Goal: Find specific page/section: Find specific page/section

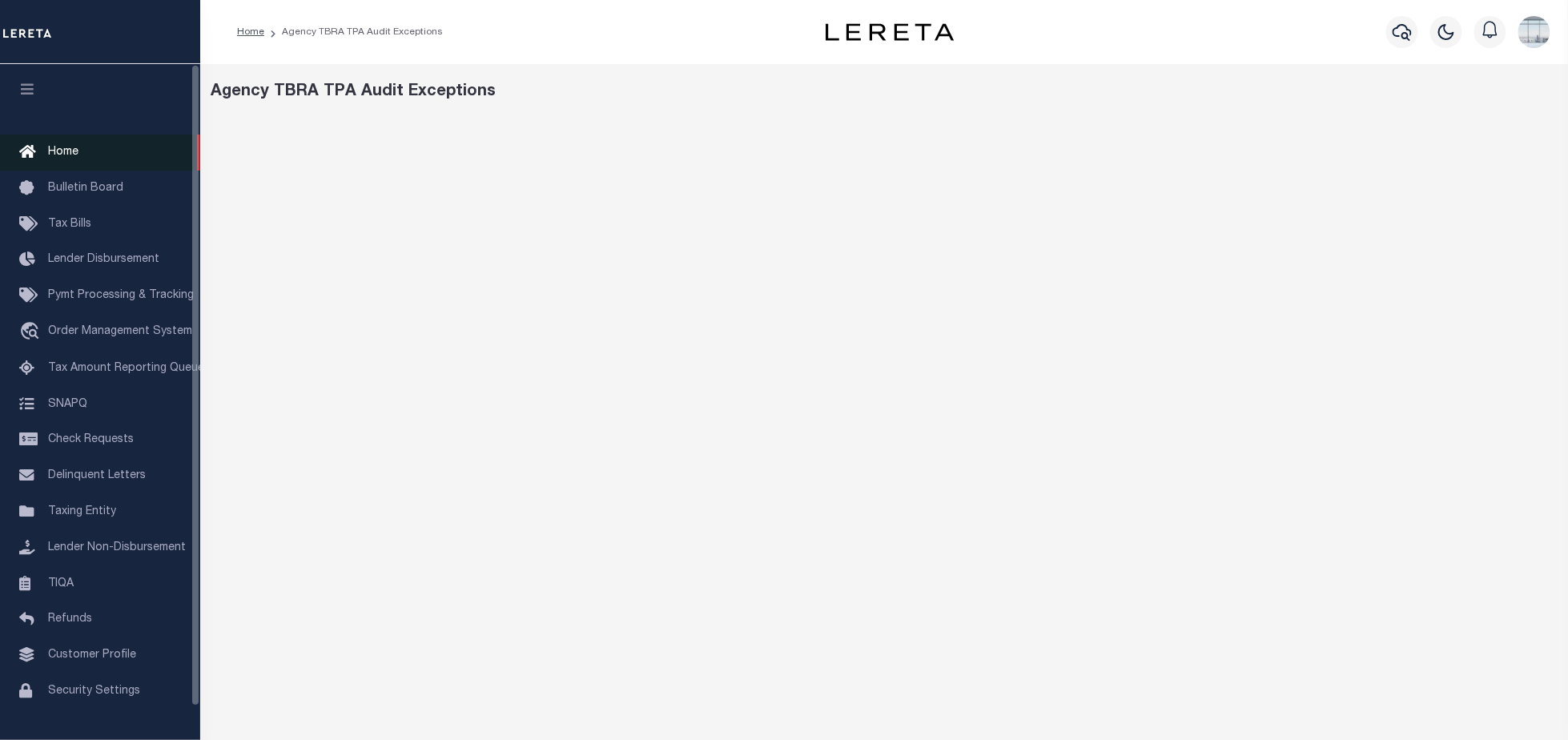
drag, startPoint x: 74, startPoint y: 135, endPoint x: 75, endPoint y: 142, distance: 7.1
click at [74, 136] on link "Home" at bounding box center [100, 153] width 201 height 36
click at [48, 148] on span "Home" at bounding box center [63, 152] width 31 height 11
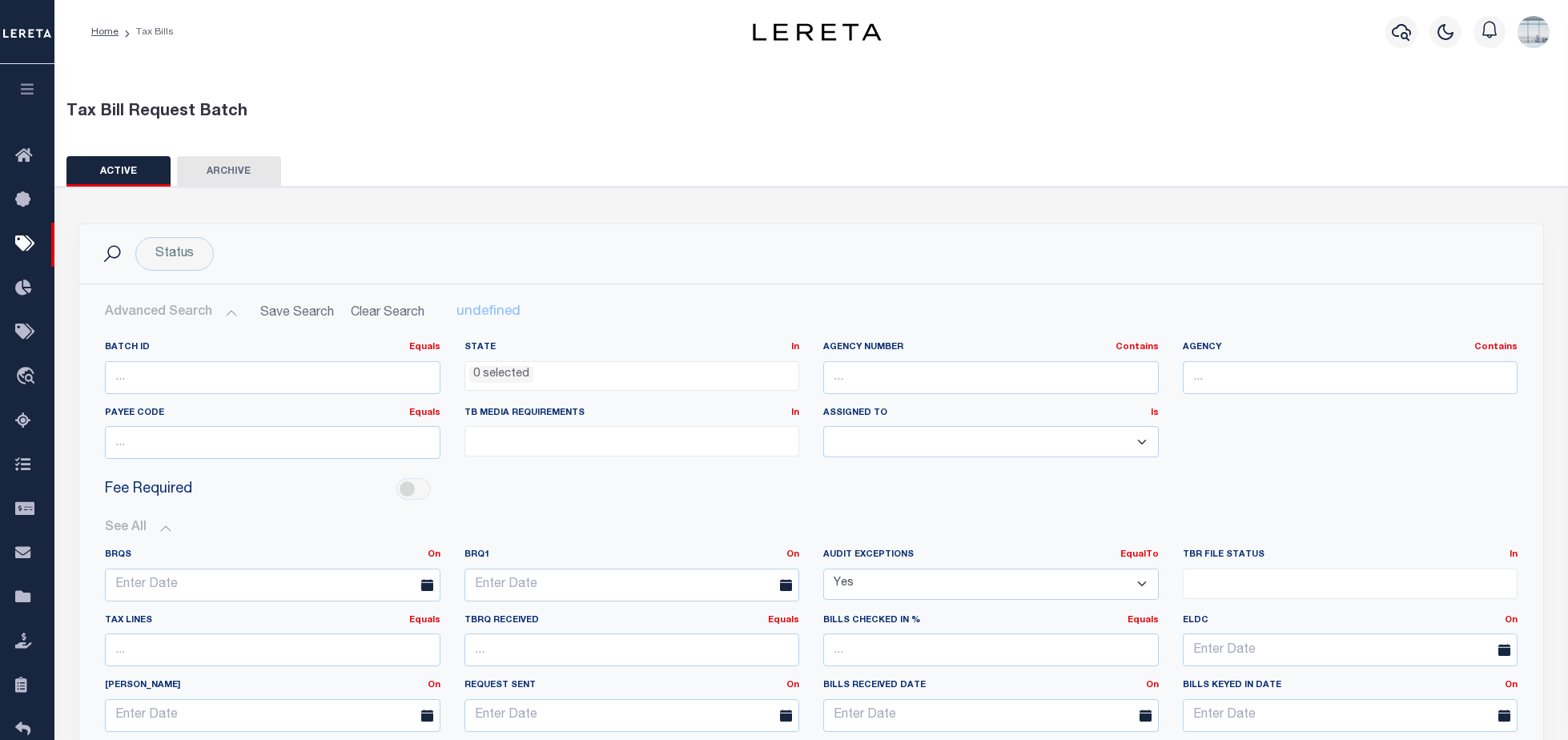
select select
select select "true"
select select
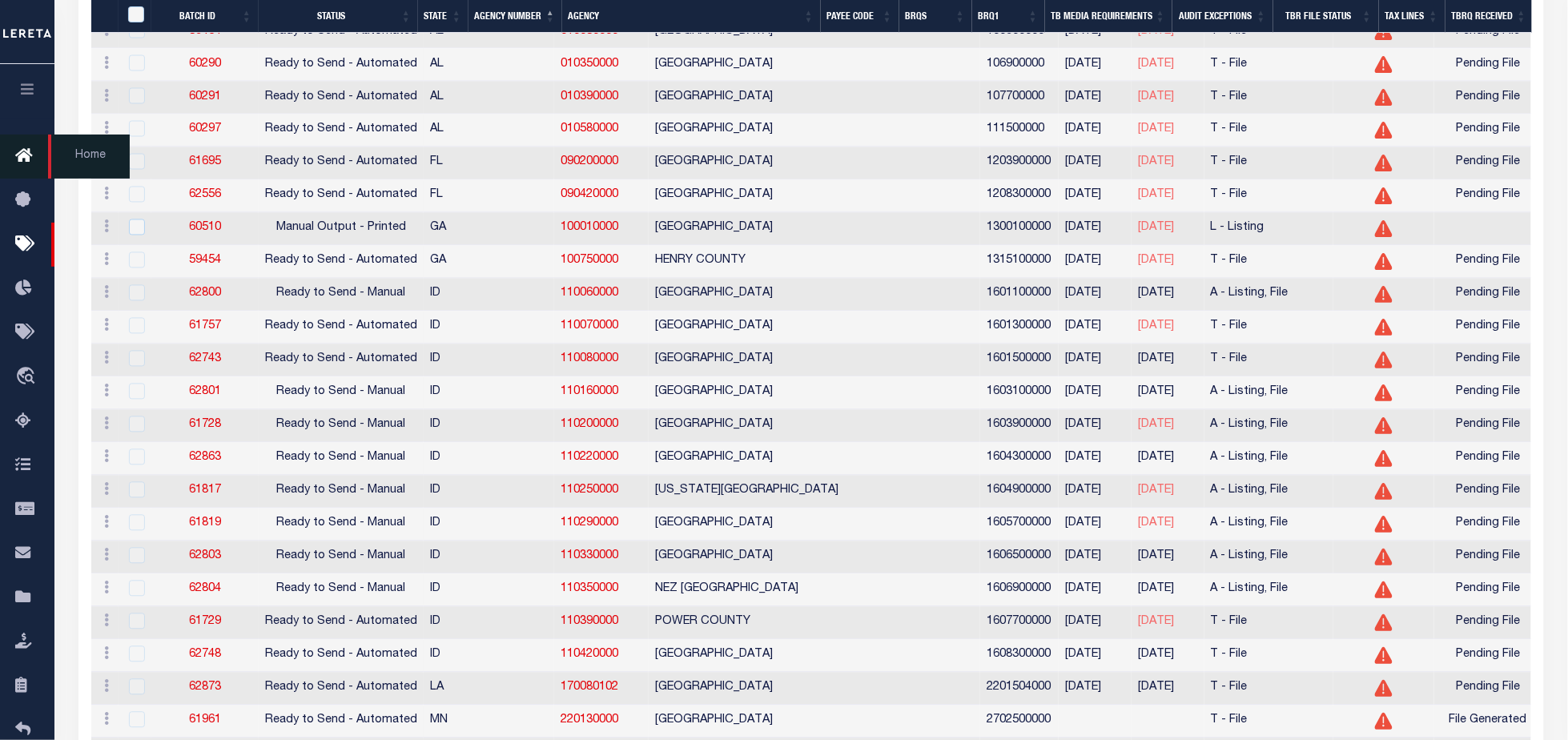
drag, startPoint x: 22, startPoint y: 91, endPoint x: 47, endPoint y: 145, distance: 59.5
click at [22, 91] on icon "button" at bounding box center [27, 89] width 18 height 14
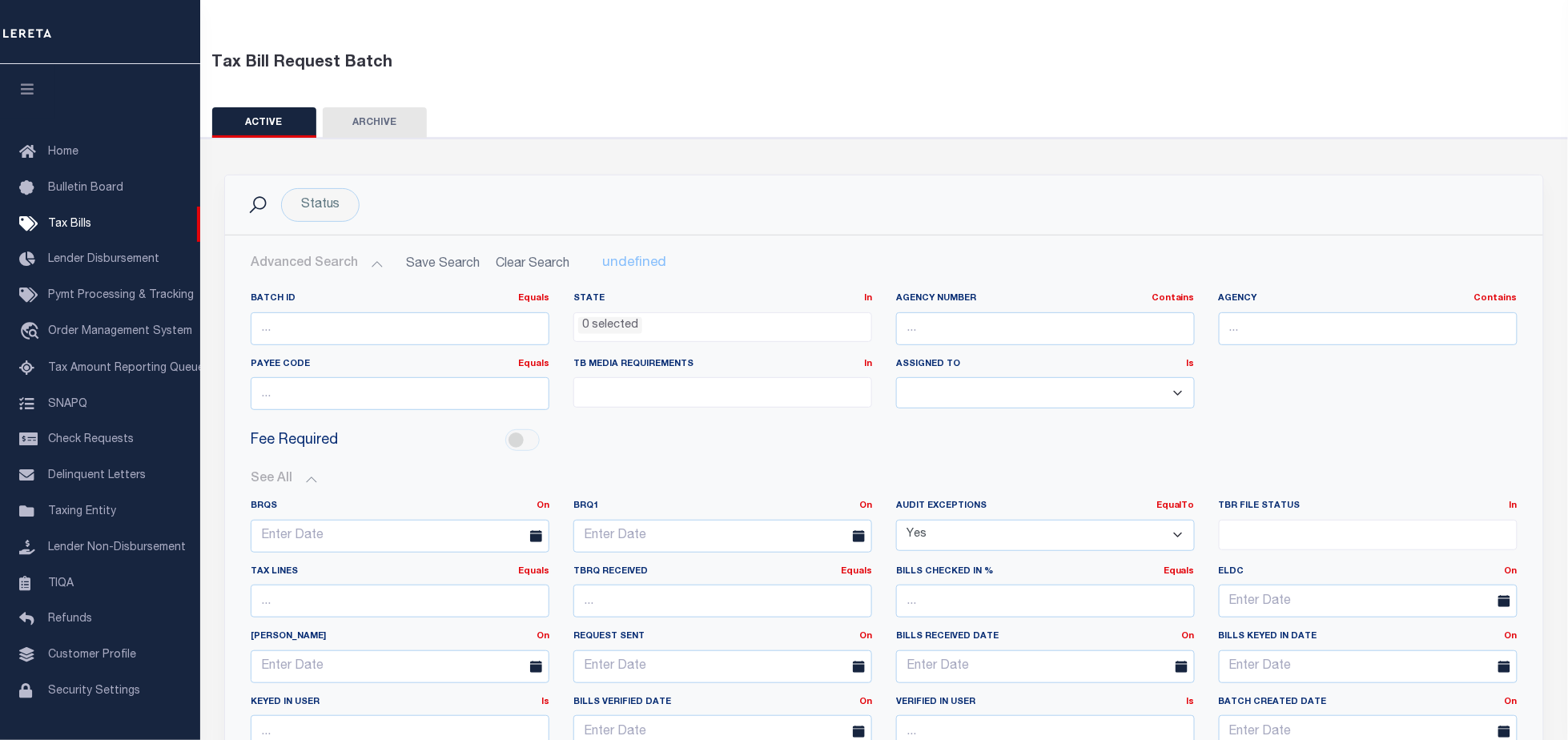
scroll to position [0, 0]
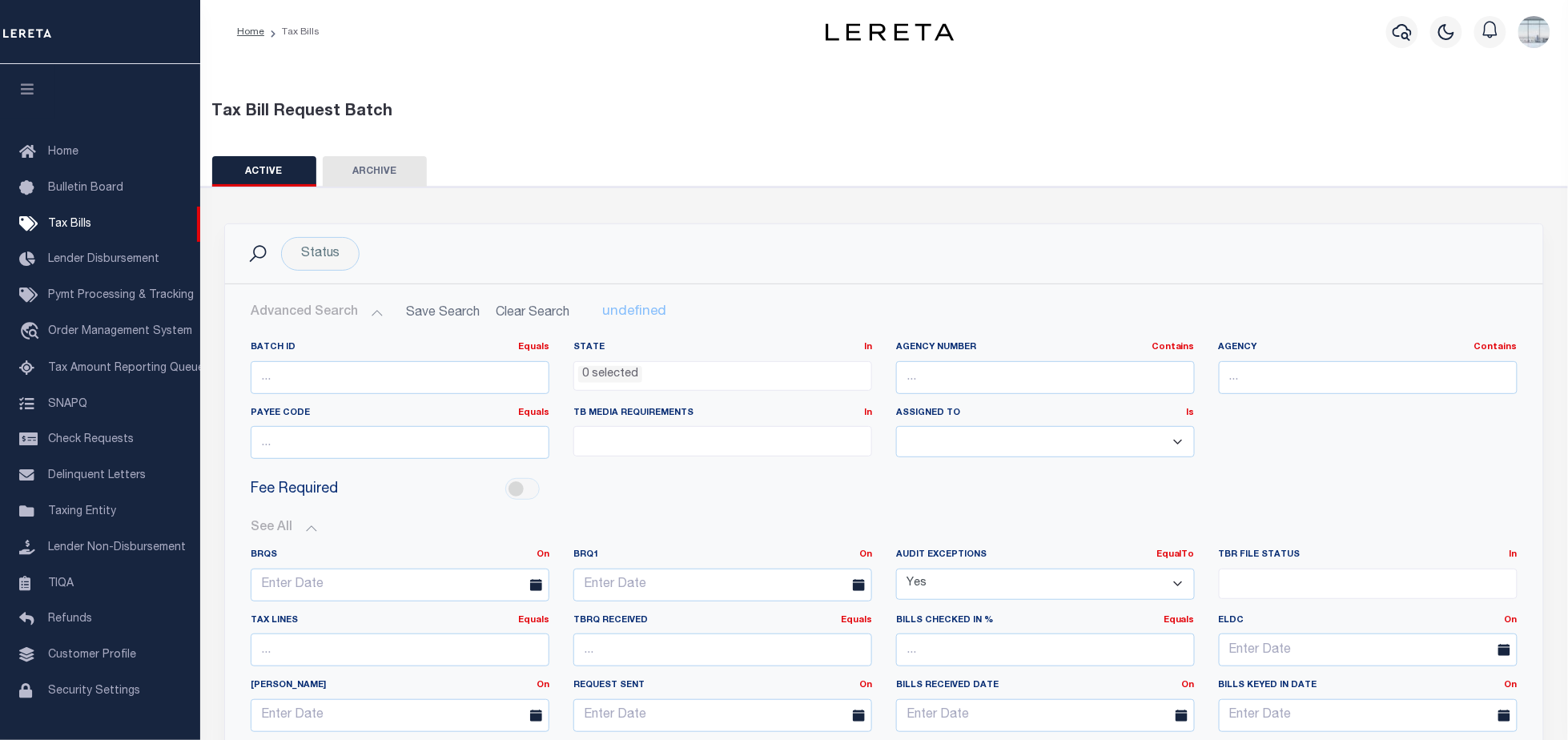
click at [528, 308] on h2 "Advanced Search Save Search Clear Search TaxBillBatches_dynamictable_____Defaul…" at bounding box center [884, 312] width 1293 height 32
click at [362, 307] on button "Advanced Search" at bounding box center [316, 312] width 133 height 32
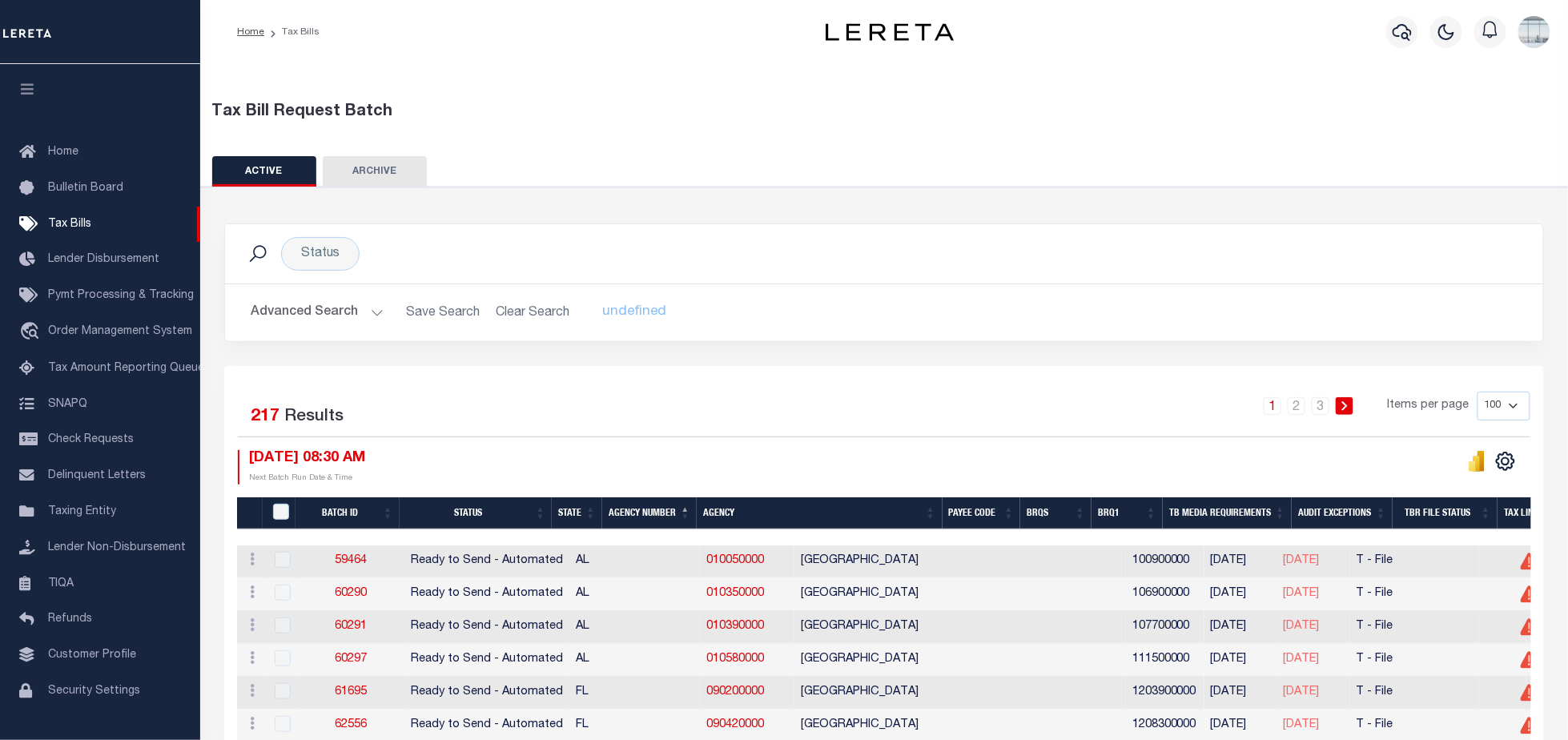
click at [513, 309] on h2 "Advanced Search Save Search Clear Search TaxBillBatches_dynamictable_____Defaul…" at bounding box center [884, 312] width 1293 height 32
click at [381, 317] on h2 "Advanced Search Save Search Clear Search TaxBillBatches_dynamictable_____Defaul…" at bounding box center [884, 312] width 1293 height 32
click at [375, 312] on button "Advanced Search" at bounding box center [316, 312] width 133 height 32
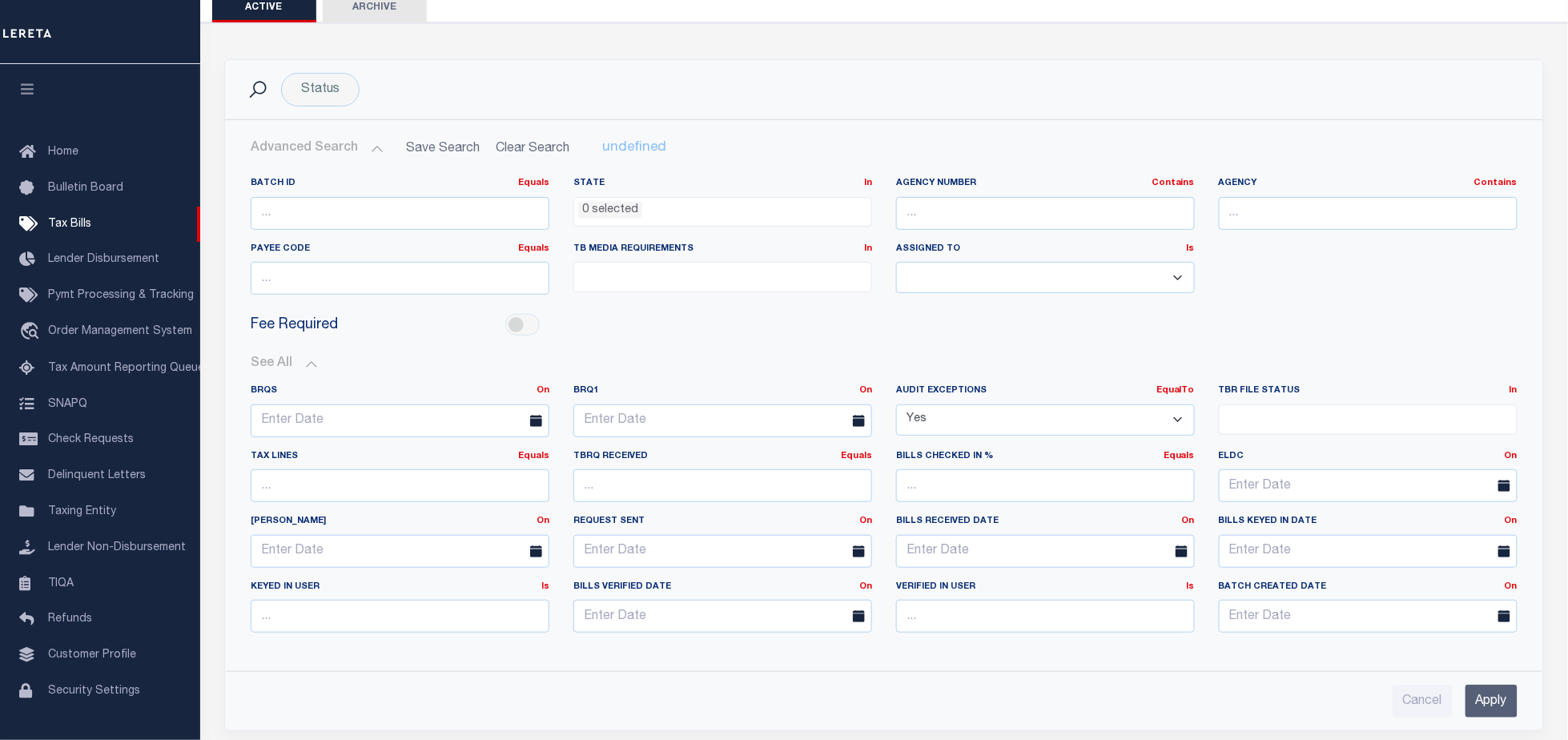
scroll to position [213, 0]
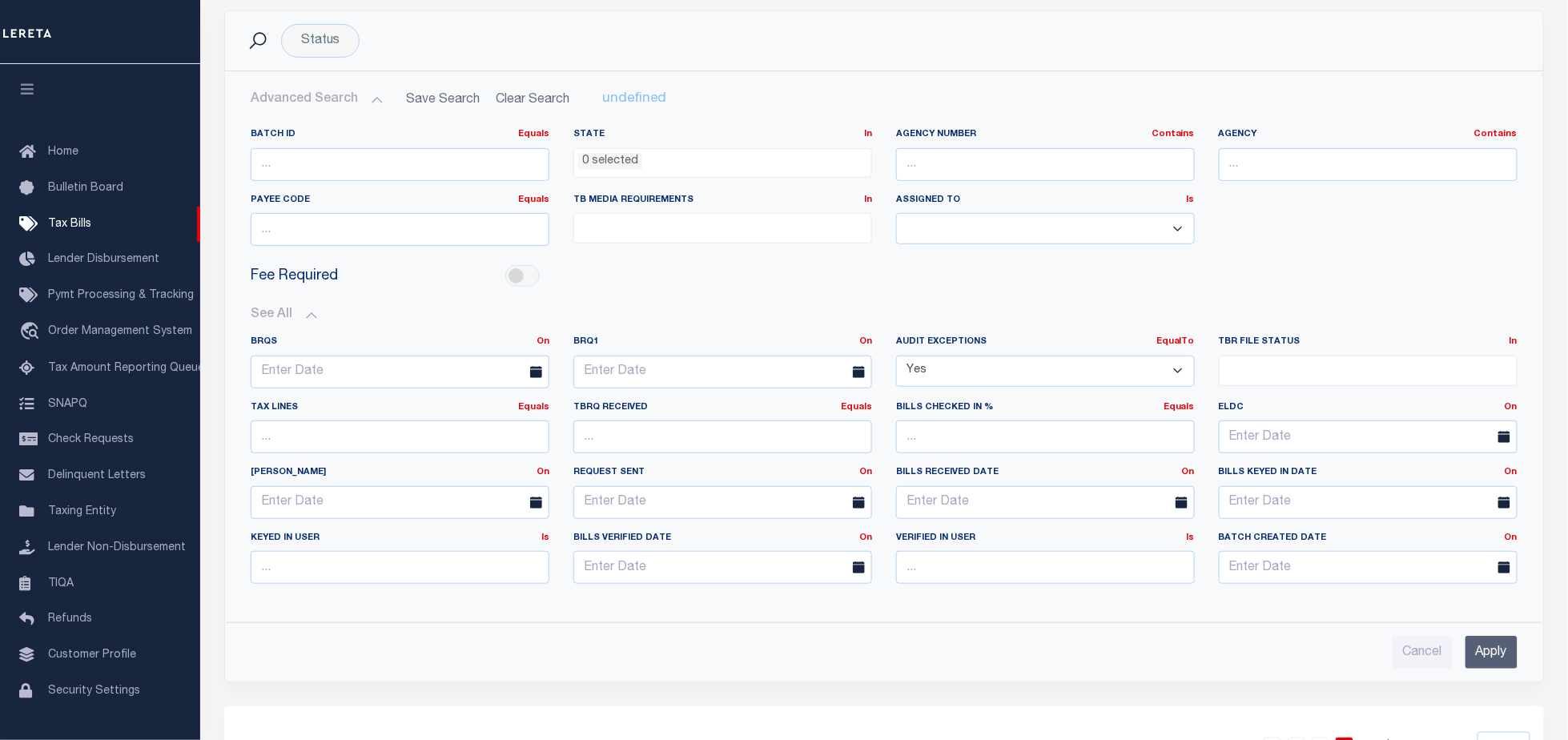
click at [308, 310] on button "See All" at bounding box center [883, 315] width 1267 height 15
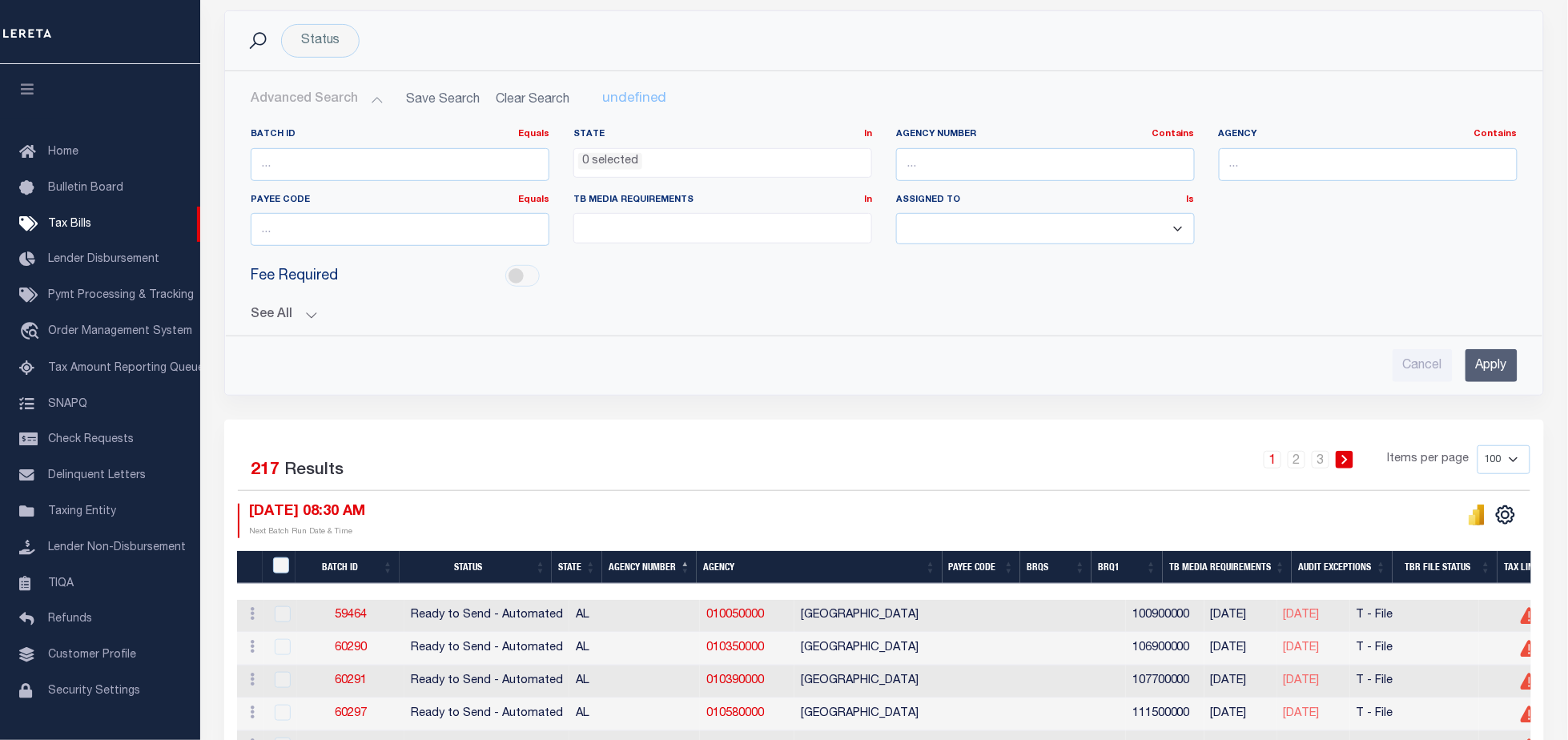
click at [308, 309] on button "See All" at bounding box center [883, 315] width 1267 height 15
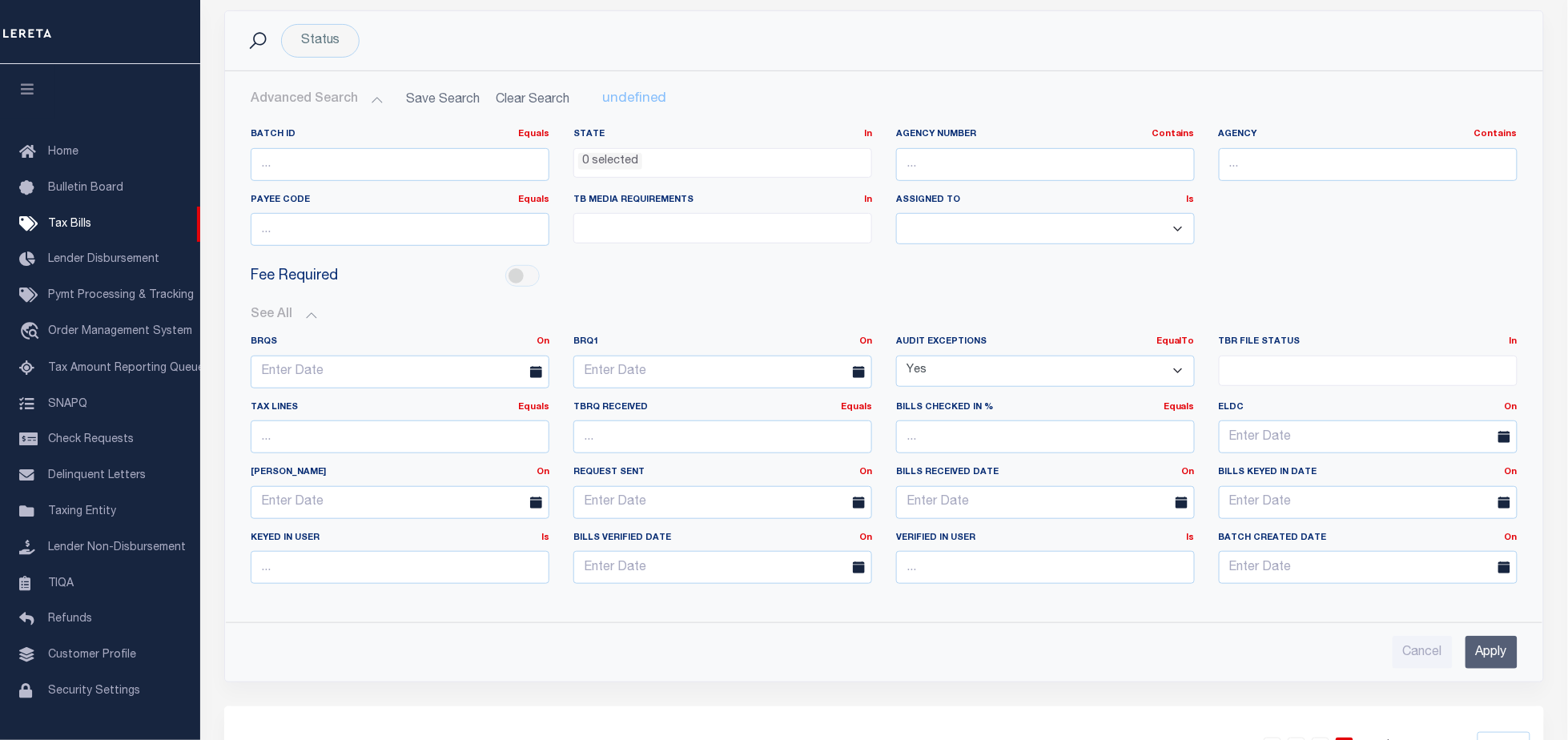
click at [1182, 371] on select "Yes No" at bounding box center [1045, 370] width 299 height 32
click at [1481, 651] on input "Apply" at bounding box center [1492, 652] width 53 height 32
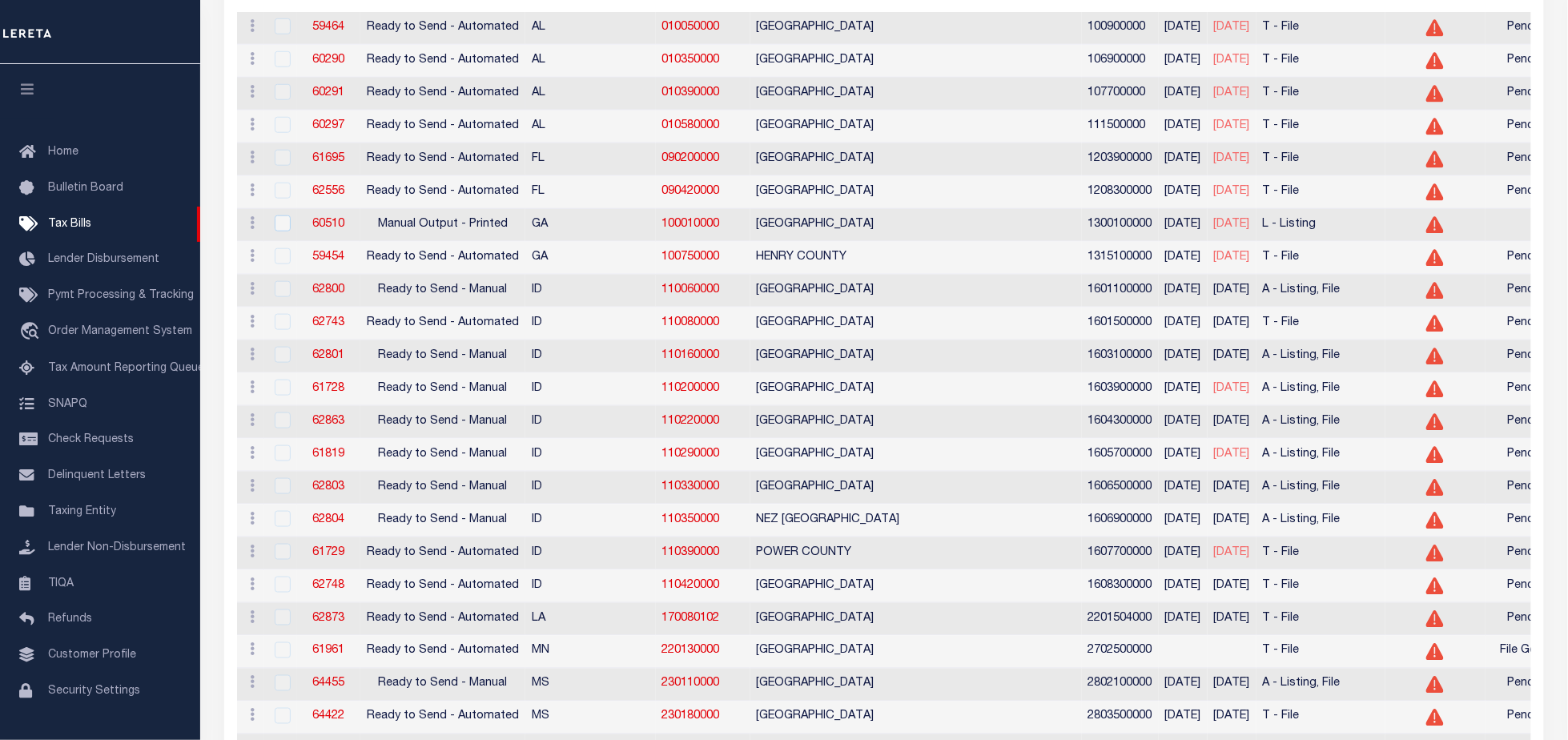
scroll to position [0, 0]
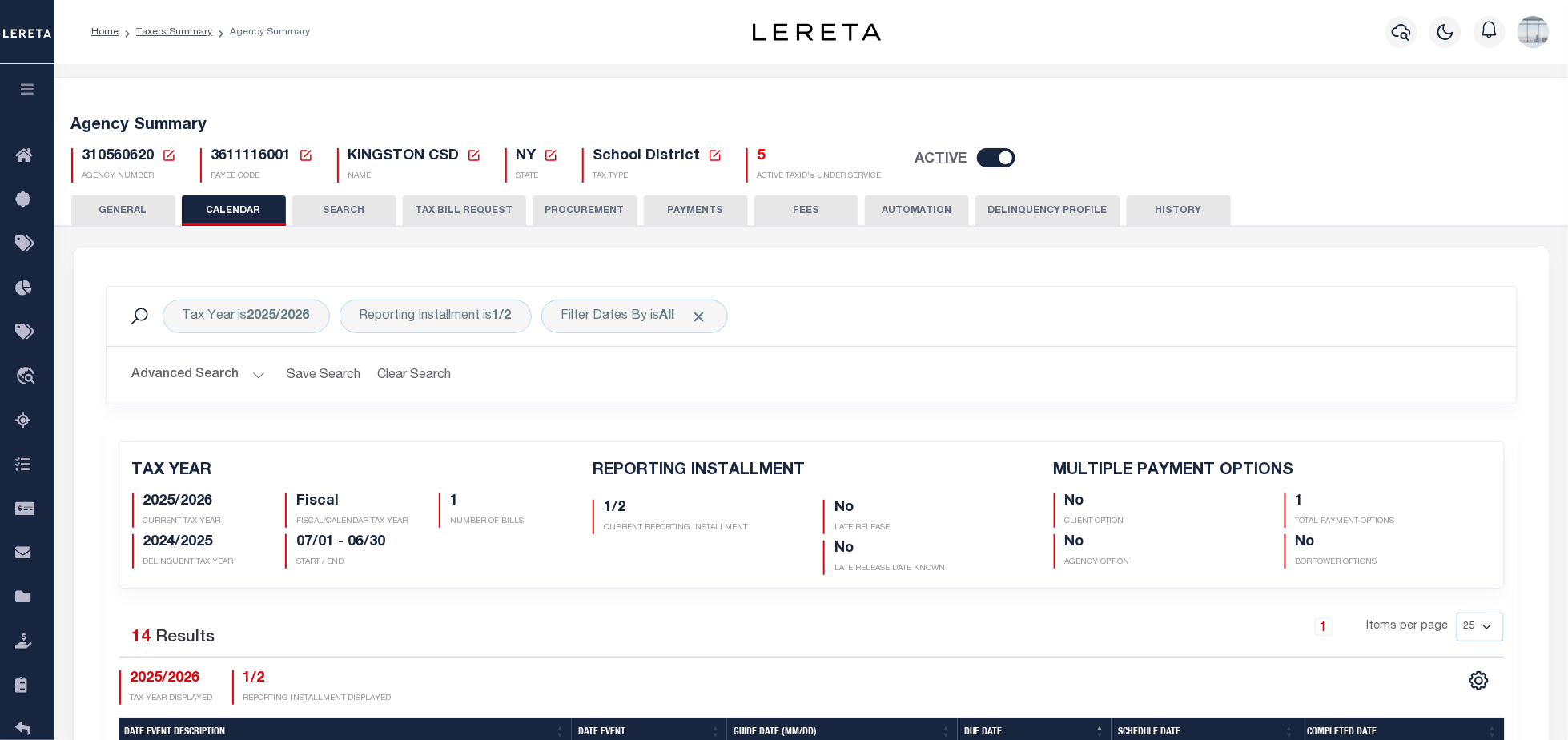
click at [168, 152] on icon at bounding box center [168, 155] width 14 height 14
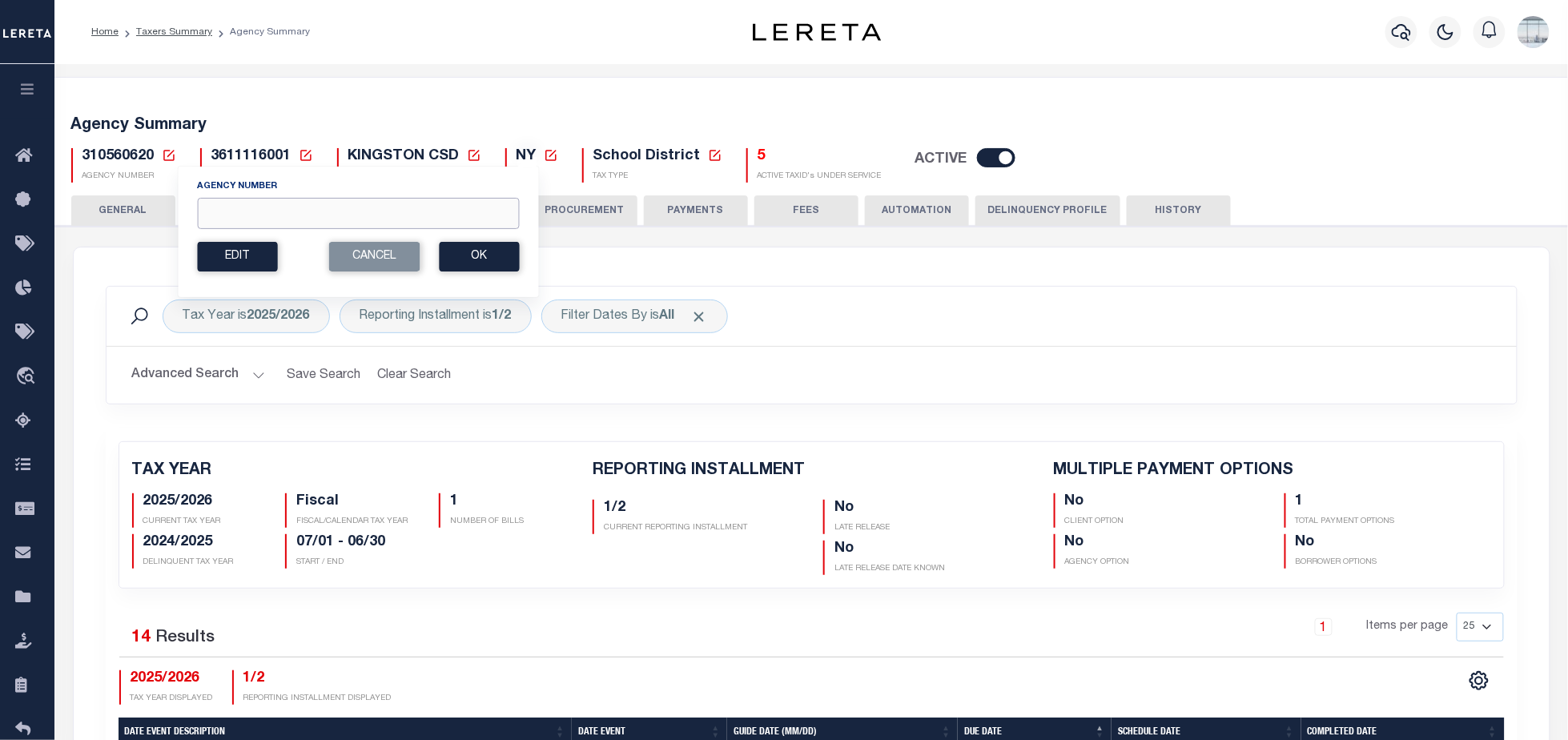
drag, startPoint x: 251, startPoint y: 220, endPoint x: 263, endPoint y: 224, distance: 12.6
click at [251, 220] on input "Agency Number" at bounding box center [357, 213] width 322 height 32
type input "290010101"
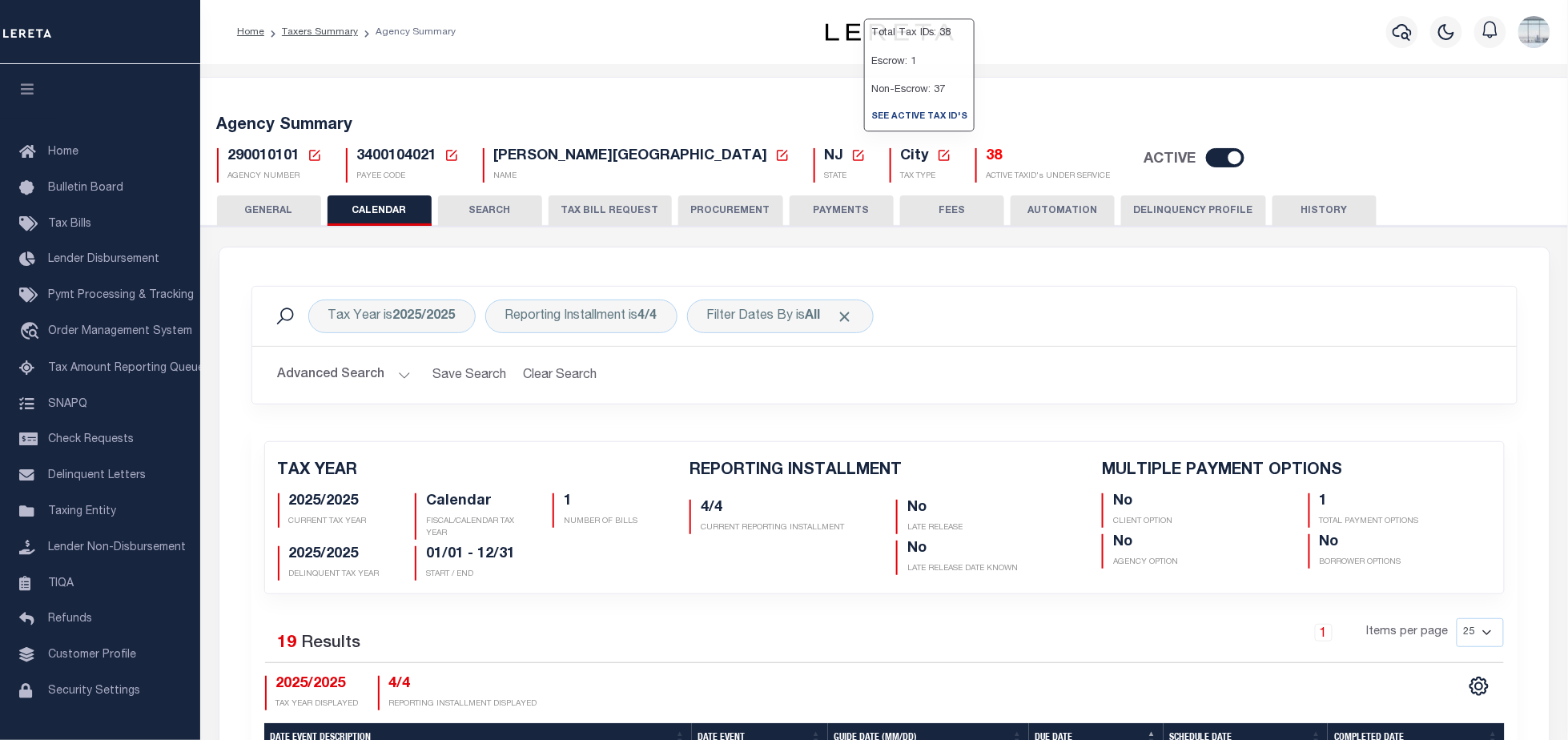
click at [986, 152] on h5 "38" at bounding box center [1049, 157] width 124 height 17
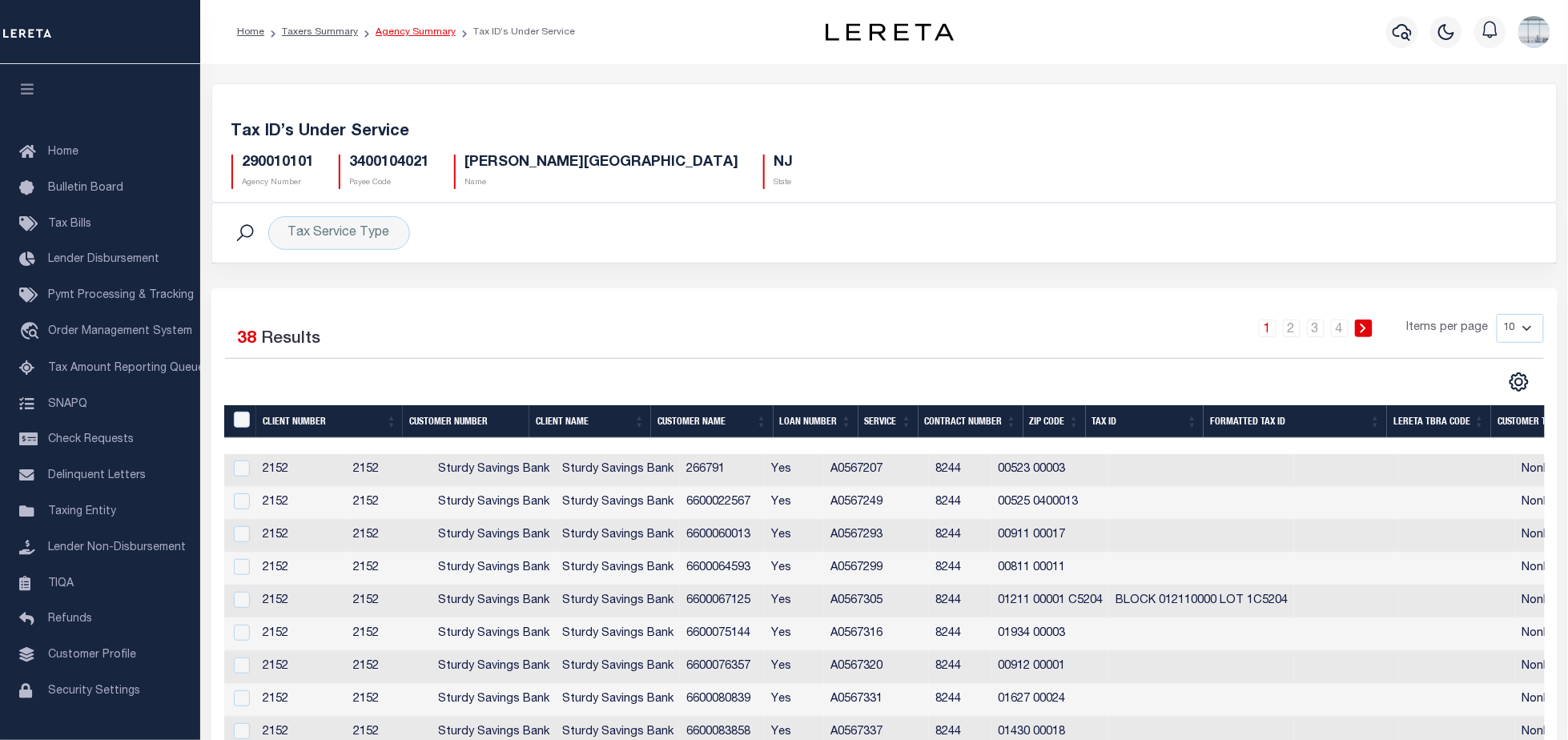
click at [408, 28] on link "Agency Summary" at bounding box center [415, 32] width 80 height 10
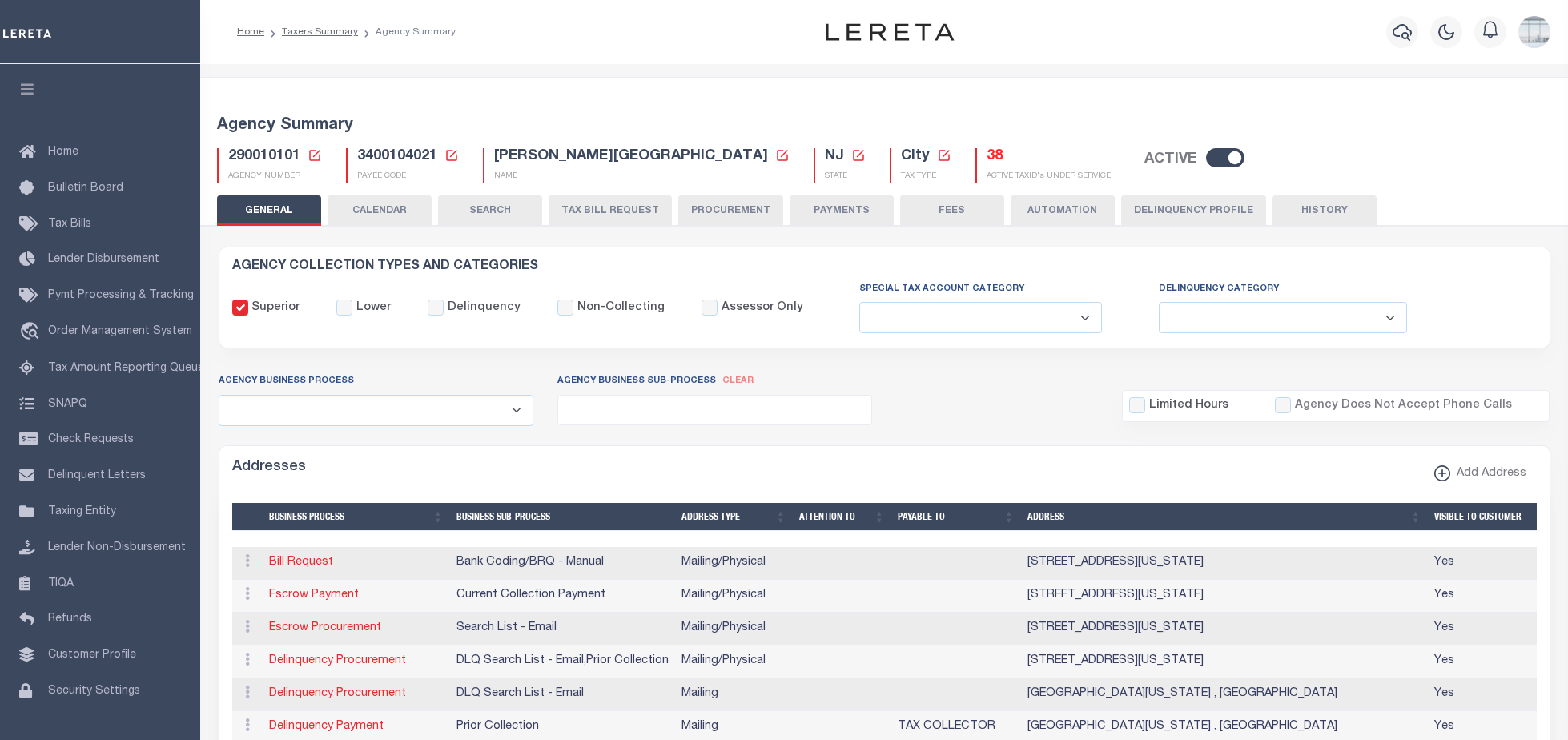
select select
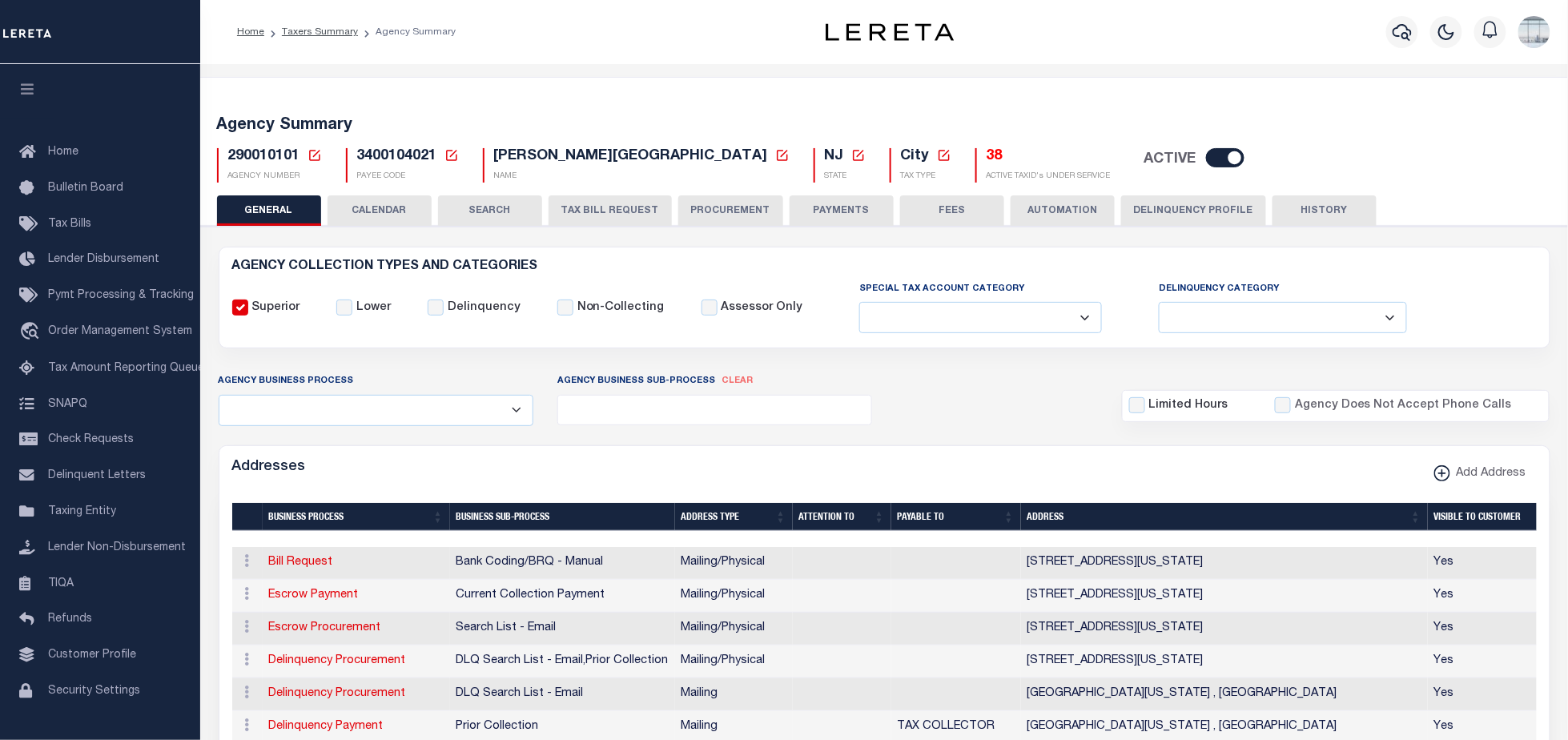
click at [312, 152] on icon at bounding box center [314, 155] width 14 height 14
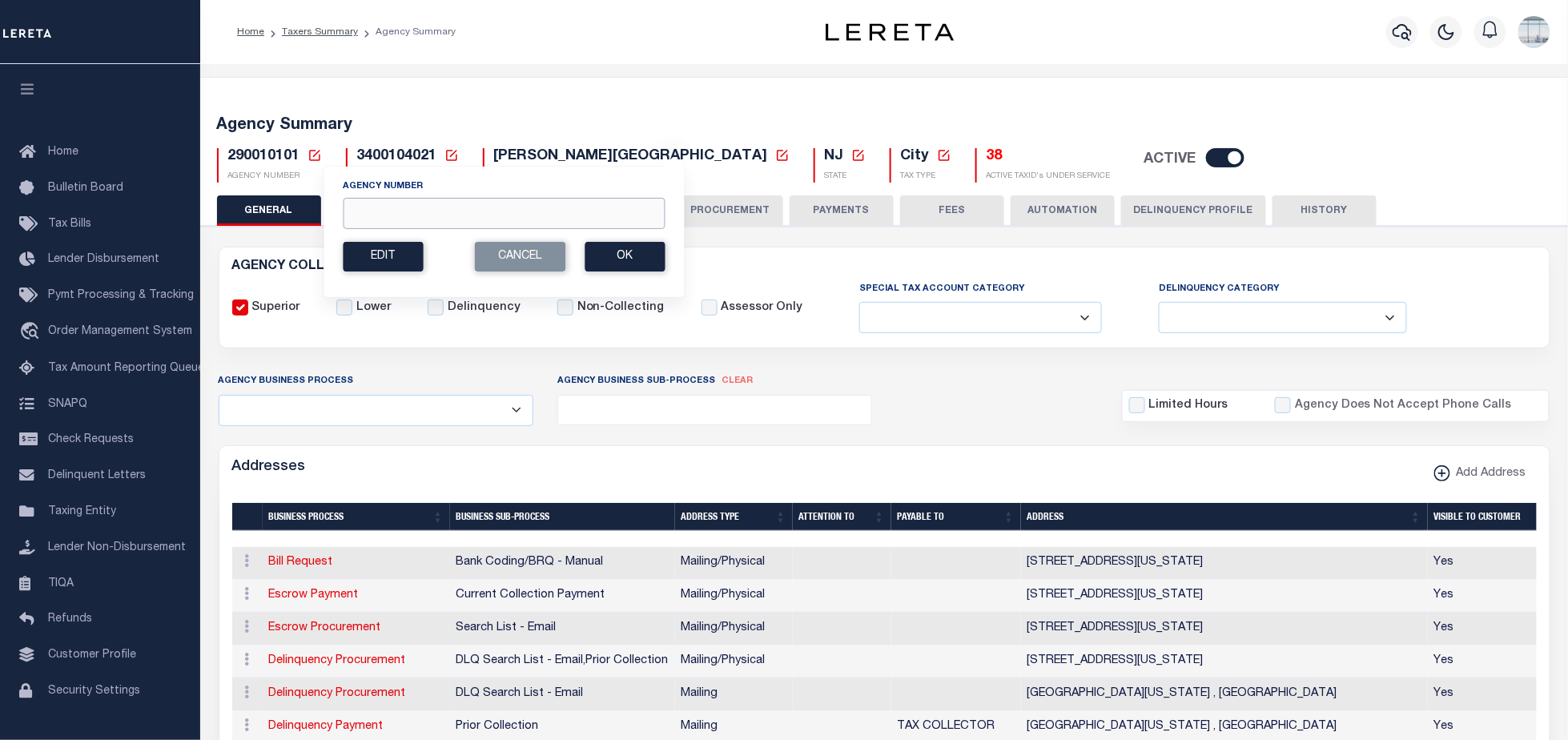
click at [410, 209] on input "Agency Number" at bounding box center [503, 213] width 322 height 32
type input "310010101"
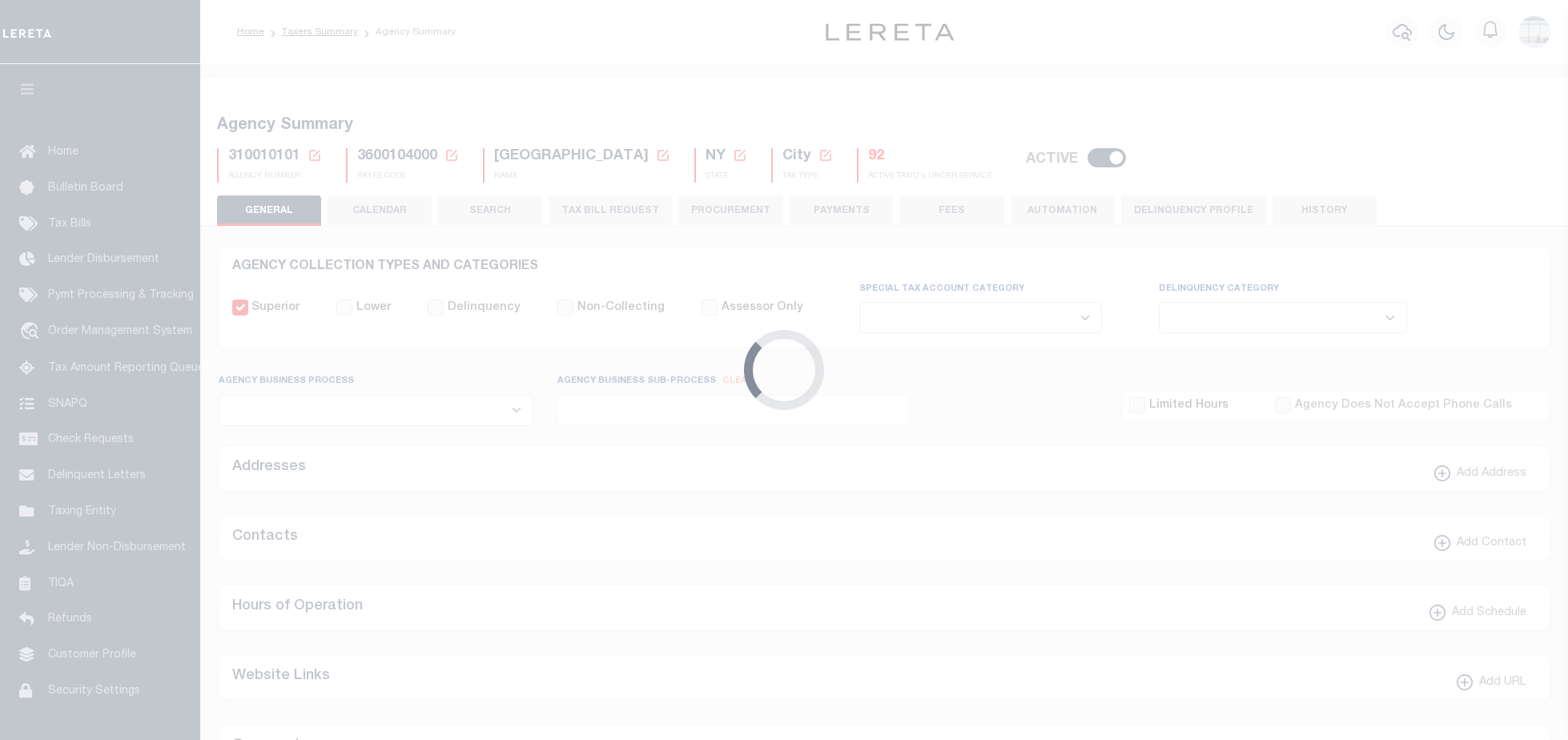
select select
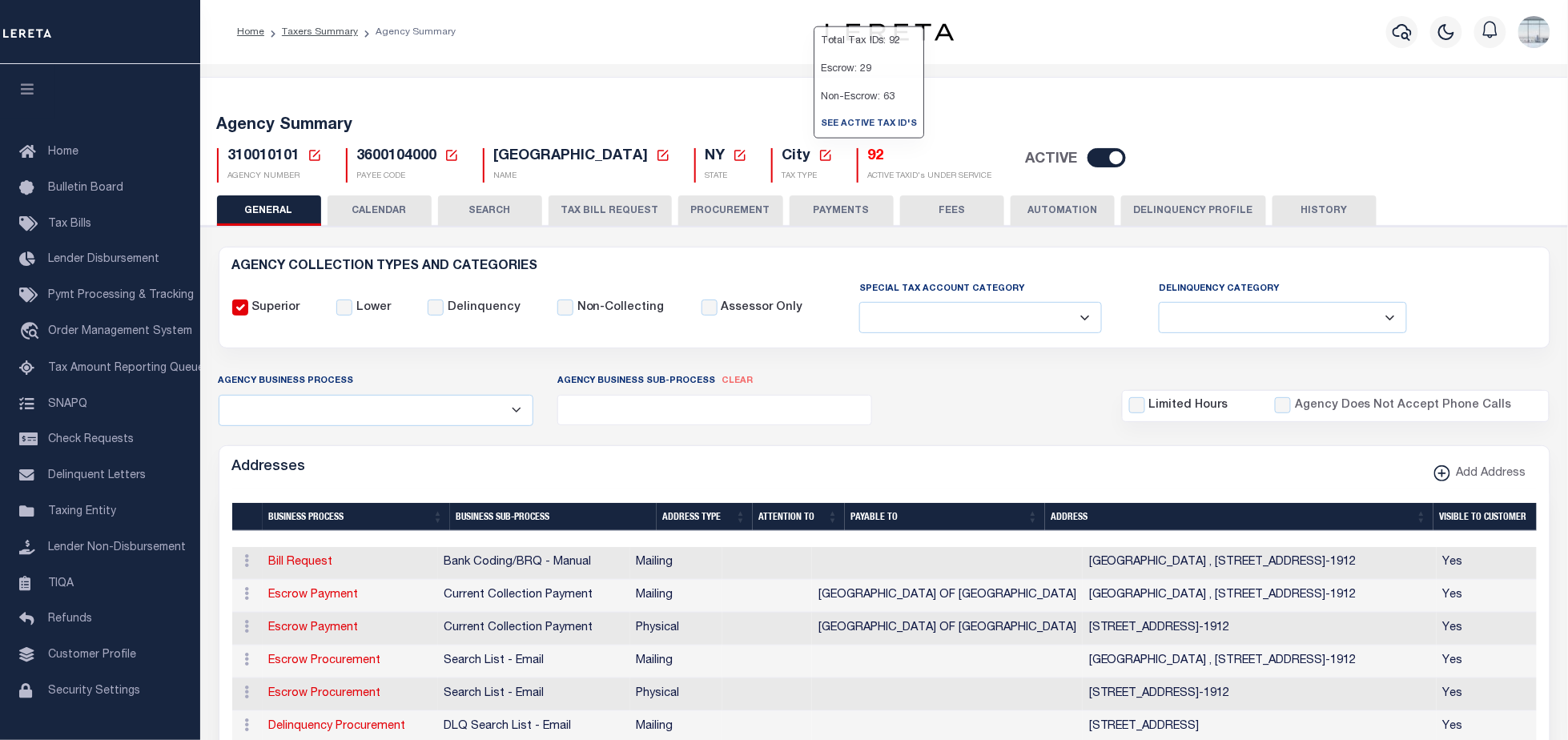
click at [817, 112] on p "Non-Escrow: 63" at bounding box center [870, 96] width 109 height 28
click at [868, 151] on h5 "92" at bounding box center [930, 157] width 124 height 17
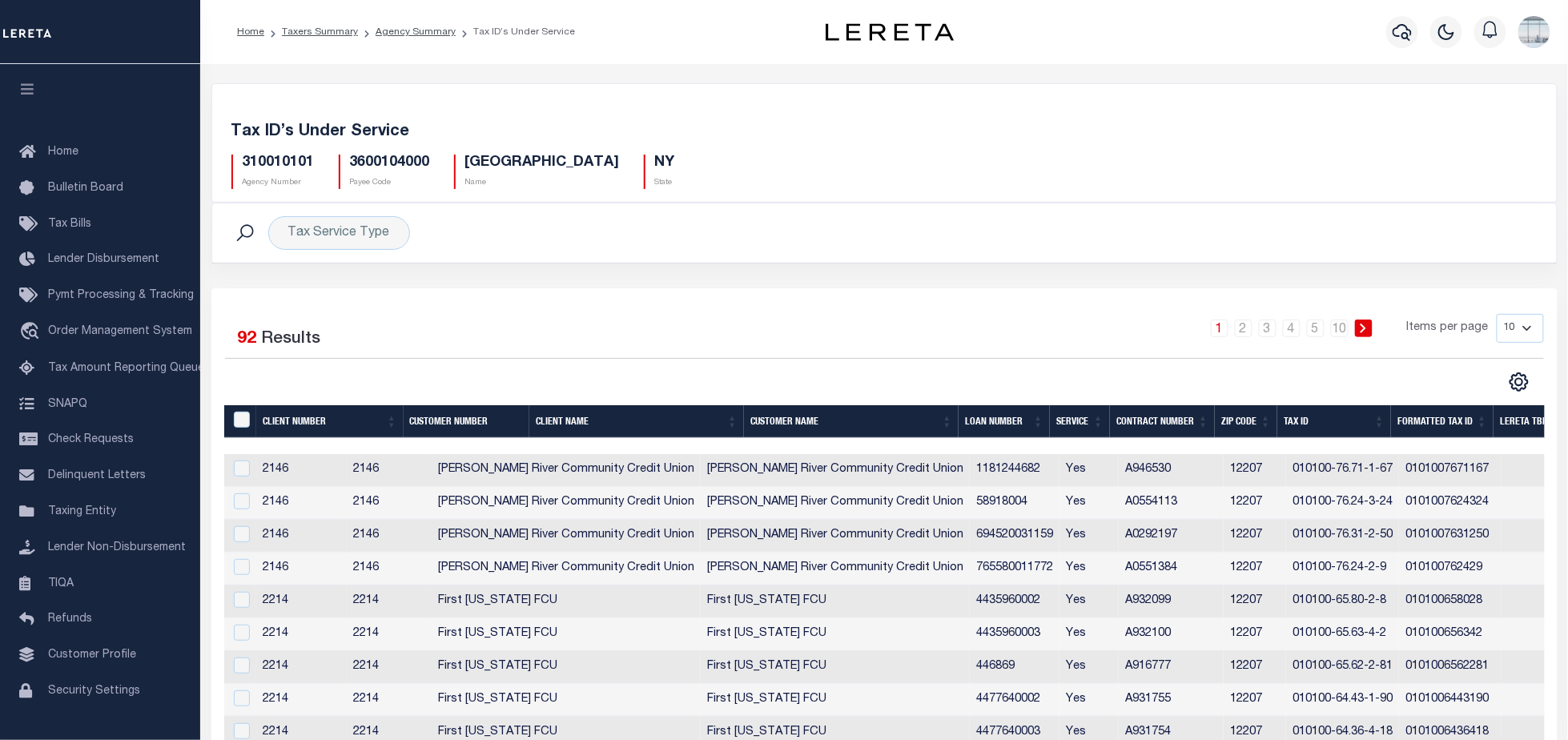
scroll to position [107, 0]
